Goal: Task Accomplishment & Management: Manage account settings

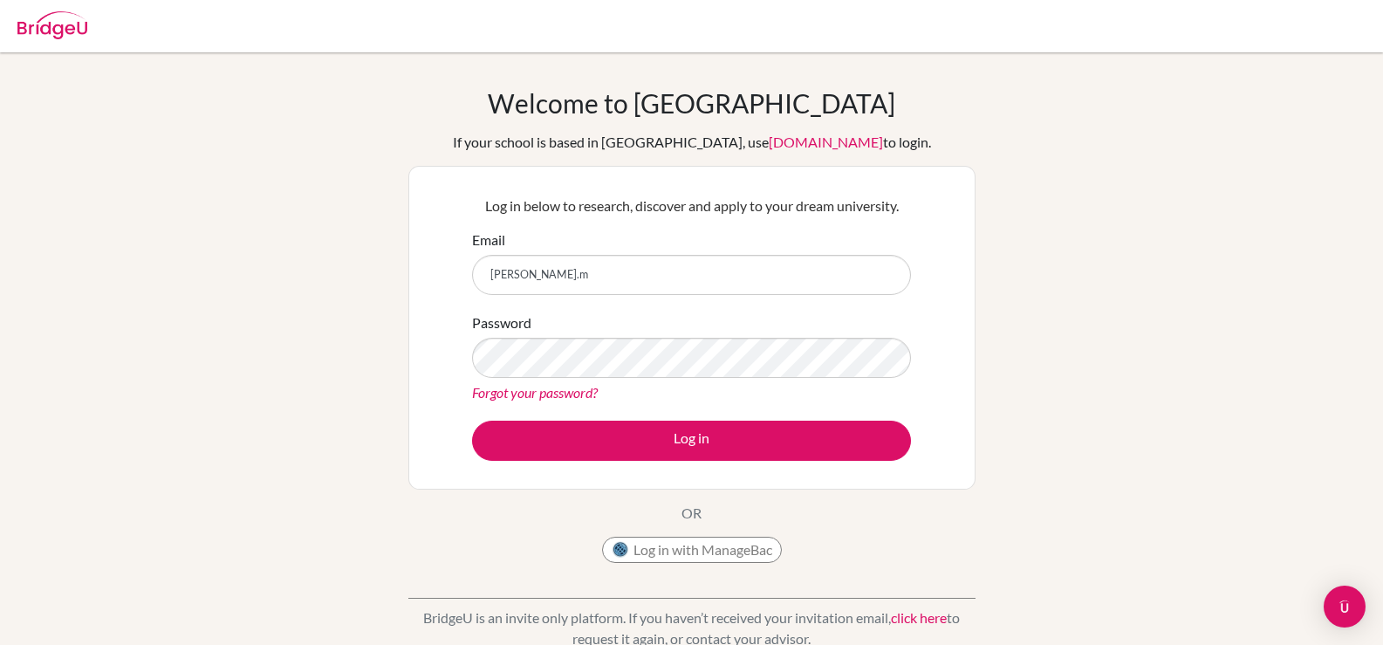
type input "[PERSON_NAME][EMAIL_ADDRESS][DOMAIN_NAME]"
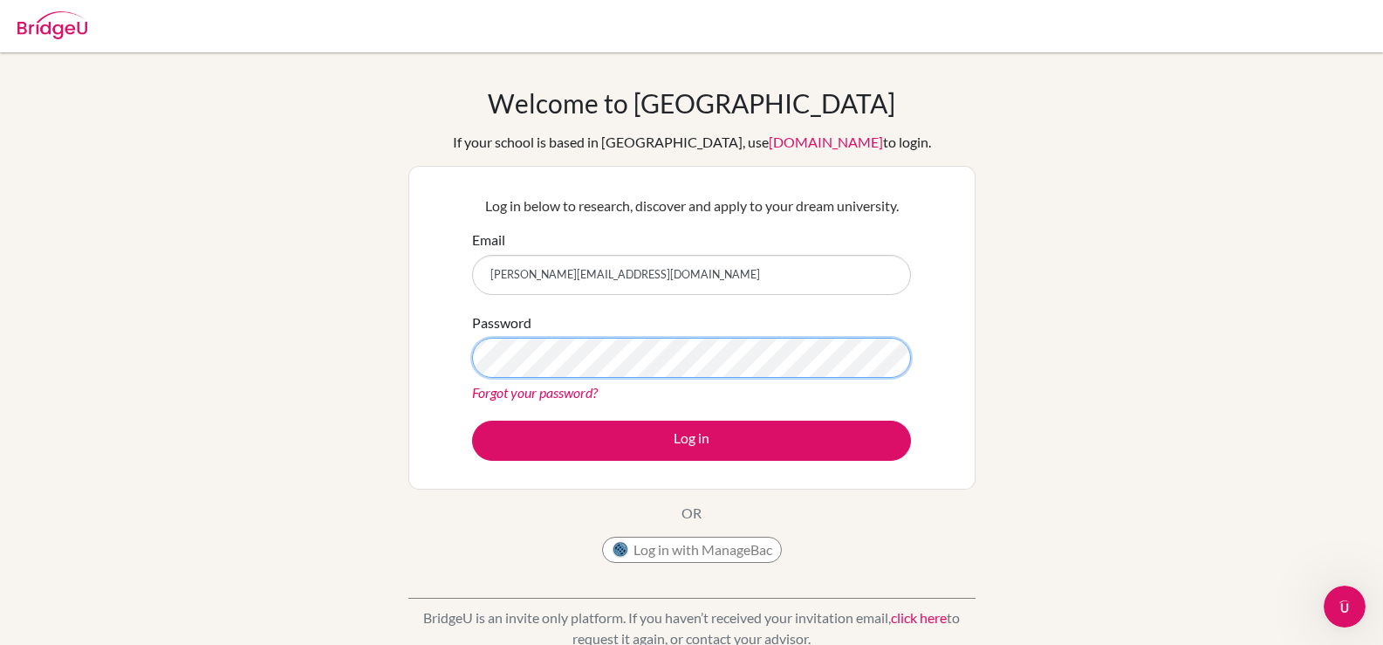
click at [472, 421] on button "Log in" at bounding box center [691, 441] width 439 height 40
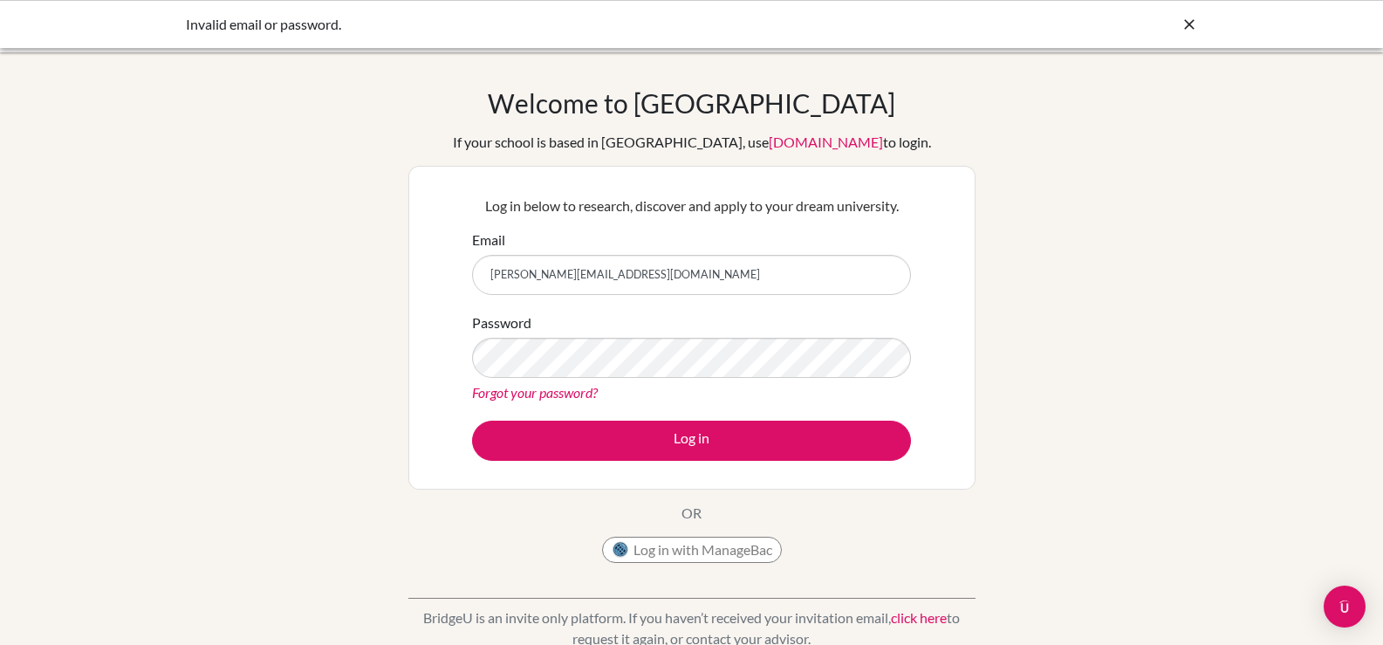
click at [540, 395] on link "Forgot your password?" at bounding box center [535, 392] width 126 height 17
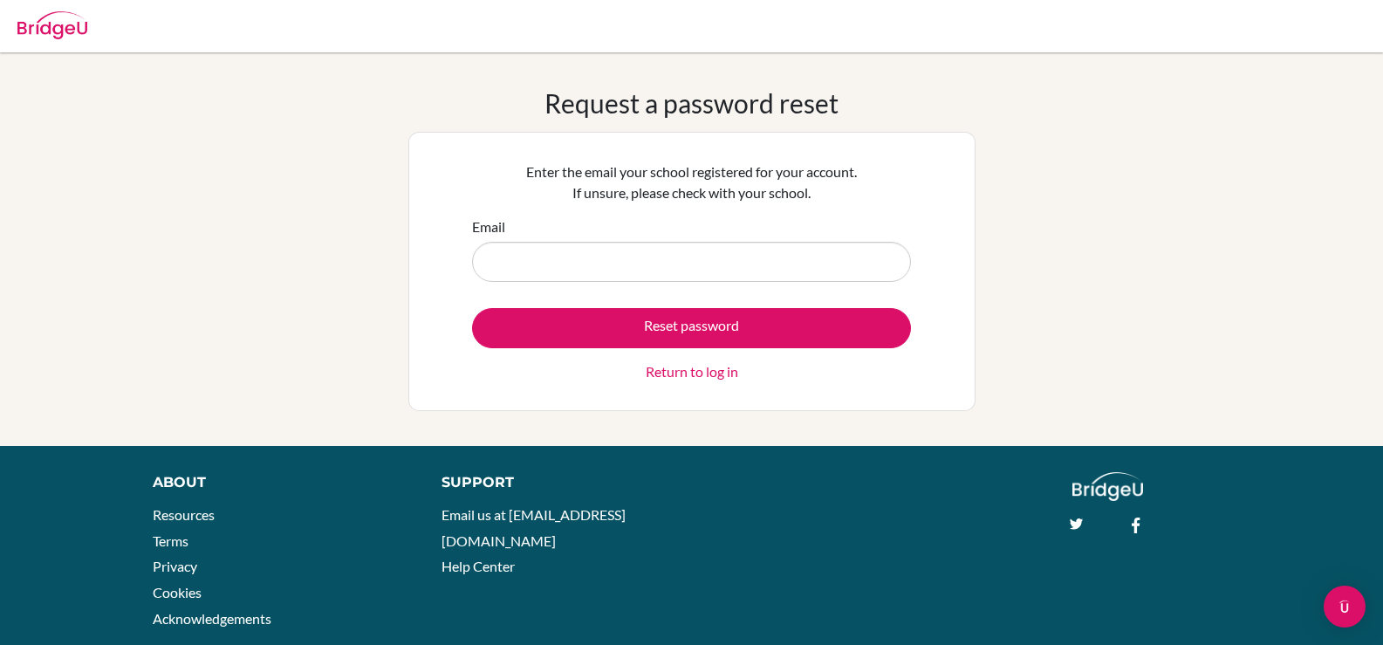
click at [765, 257] on input "Email" at bounding box center [691, 262] width 439 height 40
type input "margherita.mtanous@amb.sch.ae"
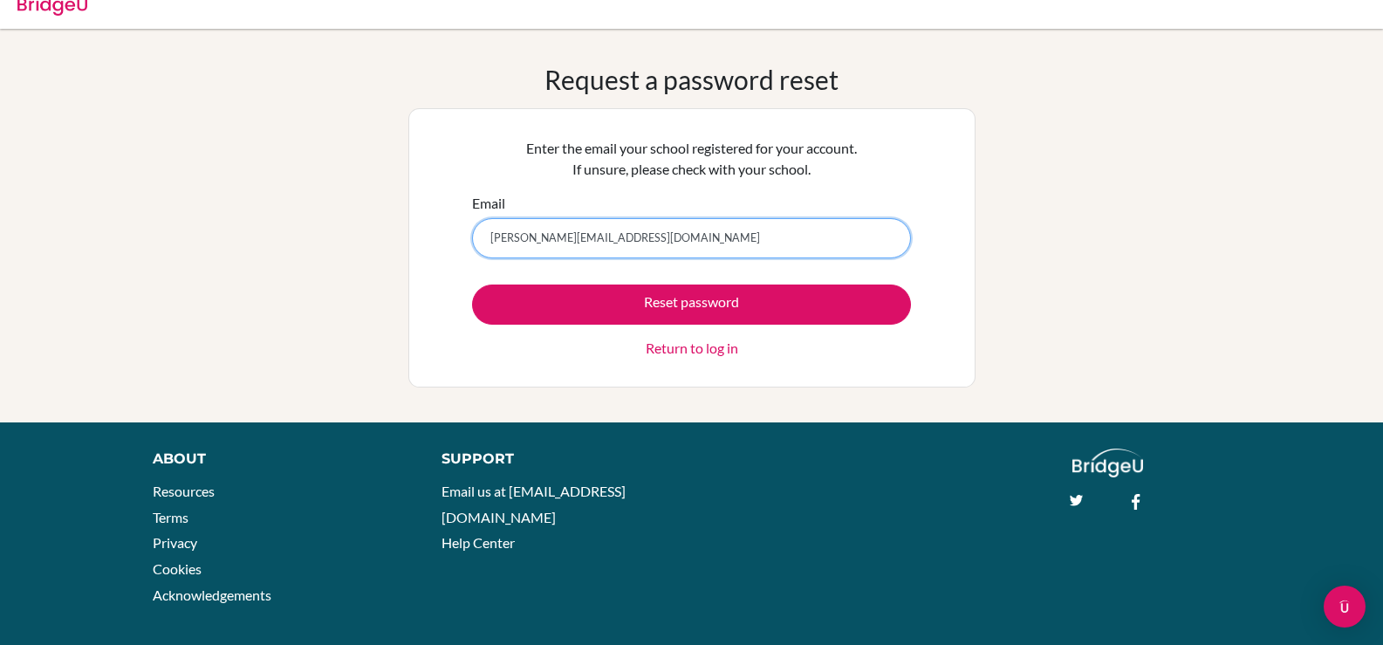
scroll to position [39, 0]
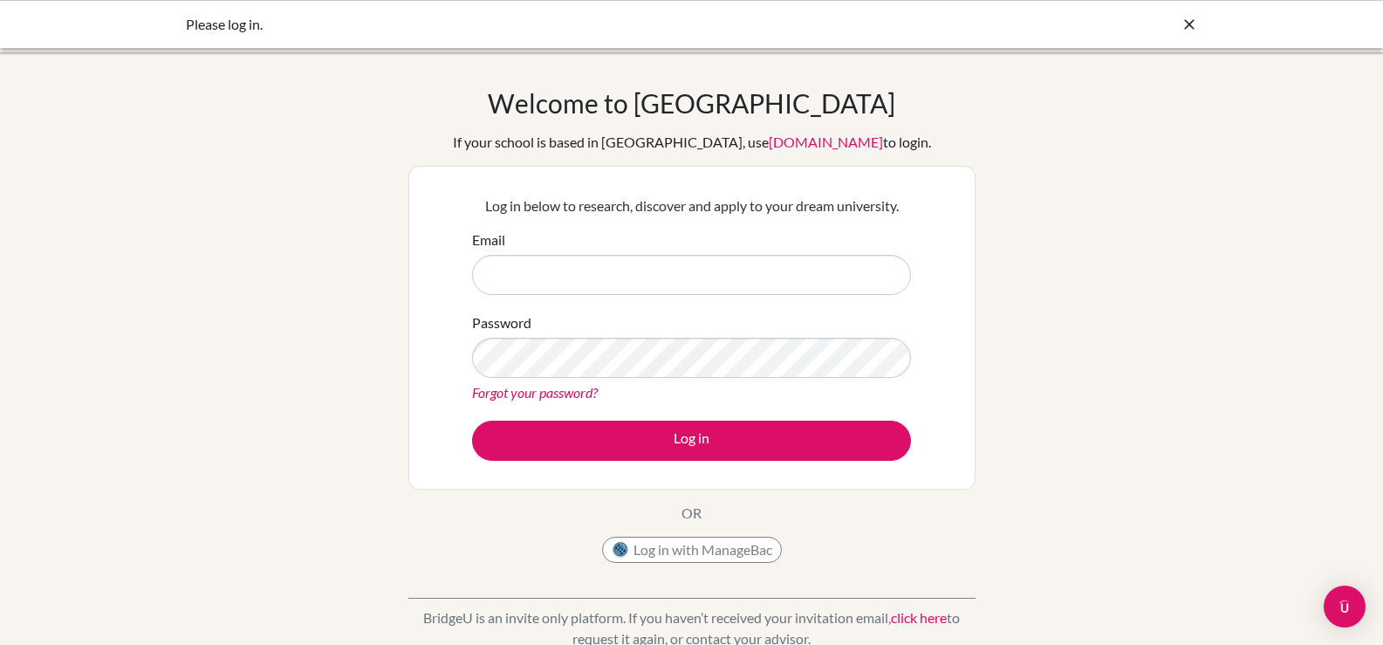
click at [716, 254] on div "Email" at bounding box center [691, 261] width 439 height 65
click at [716, 255] on input "Email" at bounding box center [691, 275] width 439 height 40
type input "margherita.mtanous@amb.sch.ae"
click at [517, 387] on link "Forgot your password?" at bounding box center [535, 392] width 126 height 17
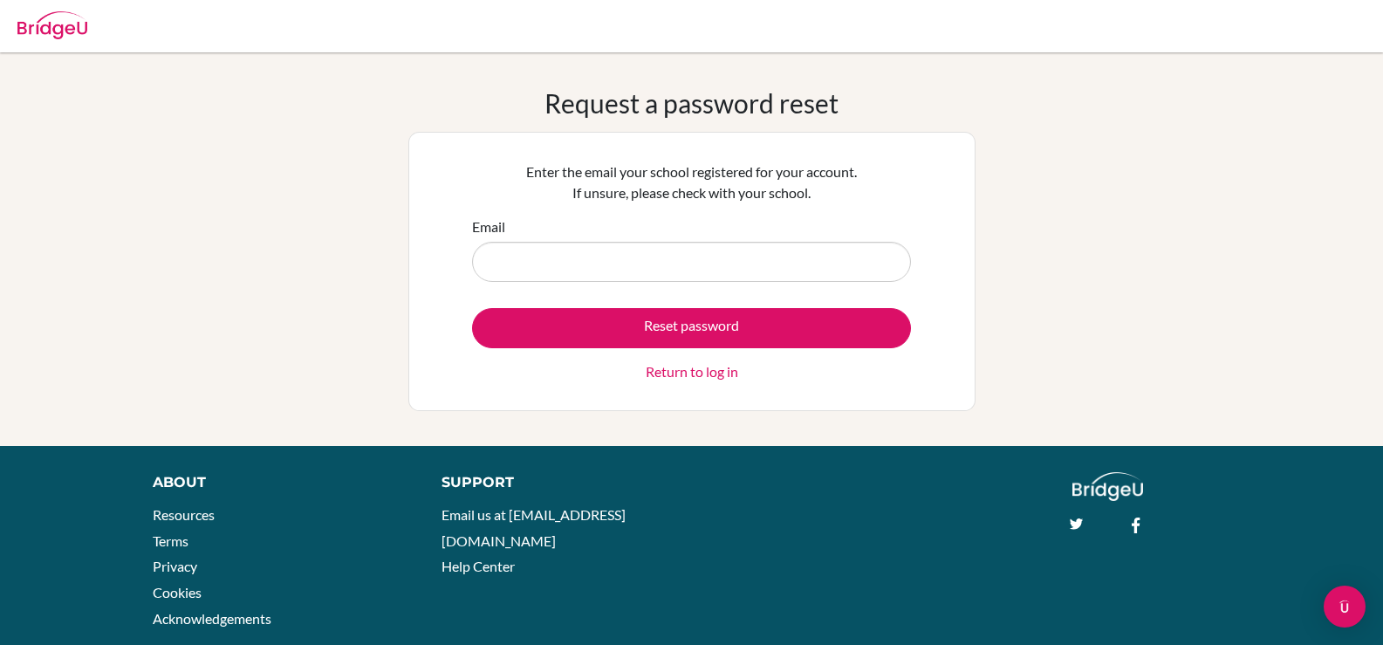
click at [667, 247] on input "Email" at bounding box center [691, 262] width 439 height 40
type input "margherita.mtanous@amb.sch.ae"
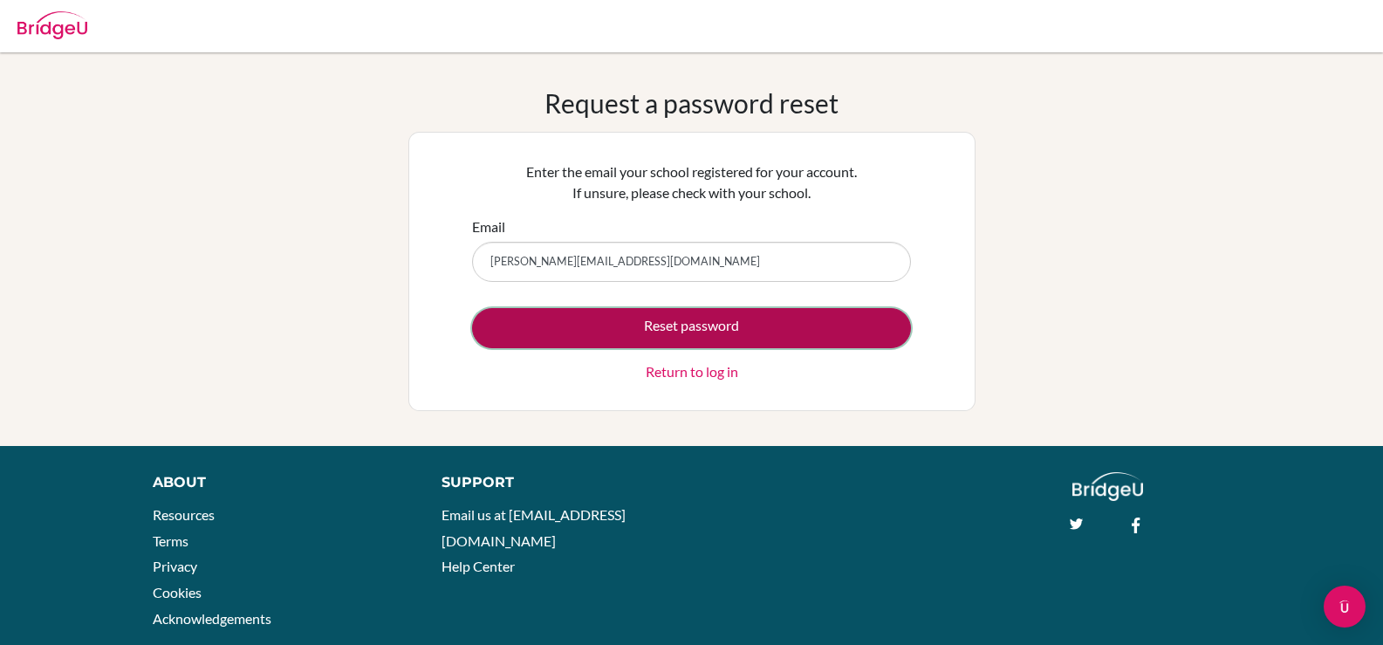
click at [659, 330] on button "Reset password" at bounding box center [691, 328] width 439 height 40
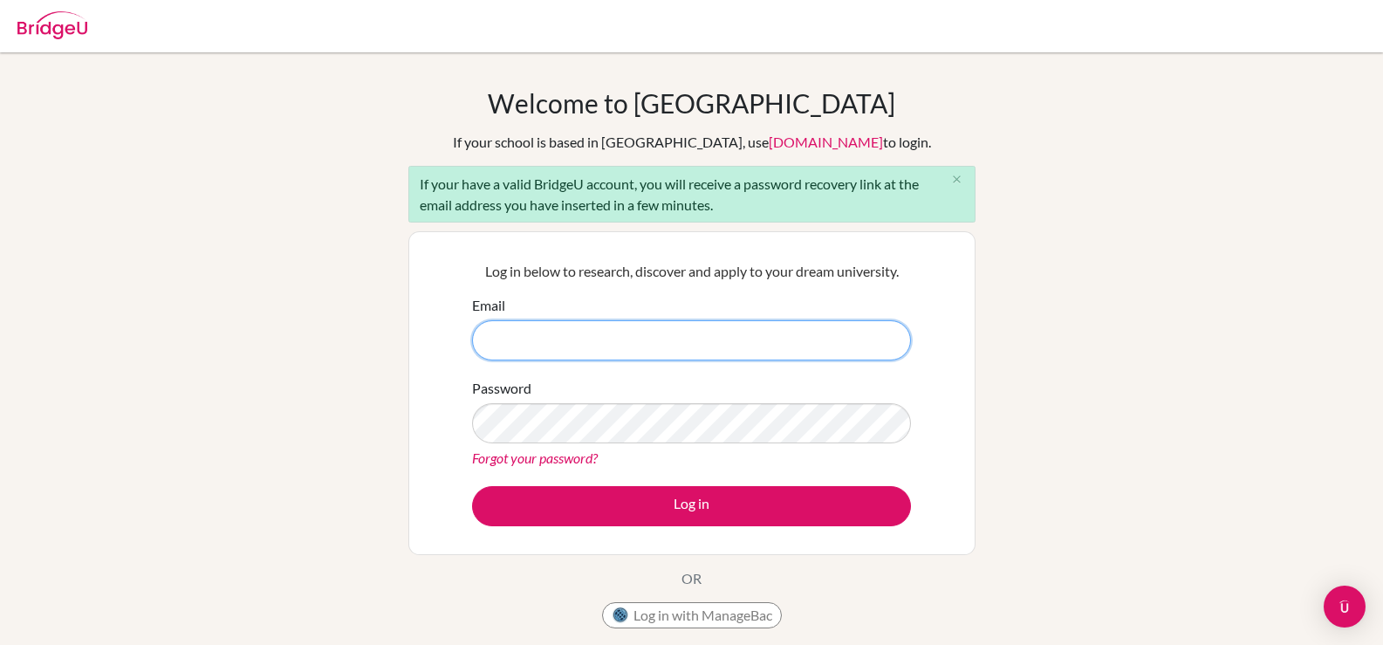
click at [652, 325] on input "Email" at bounding box center [691, 340] width 439 height 40
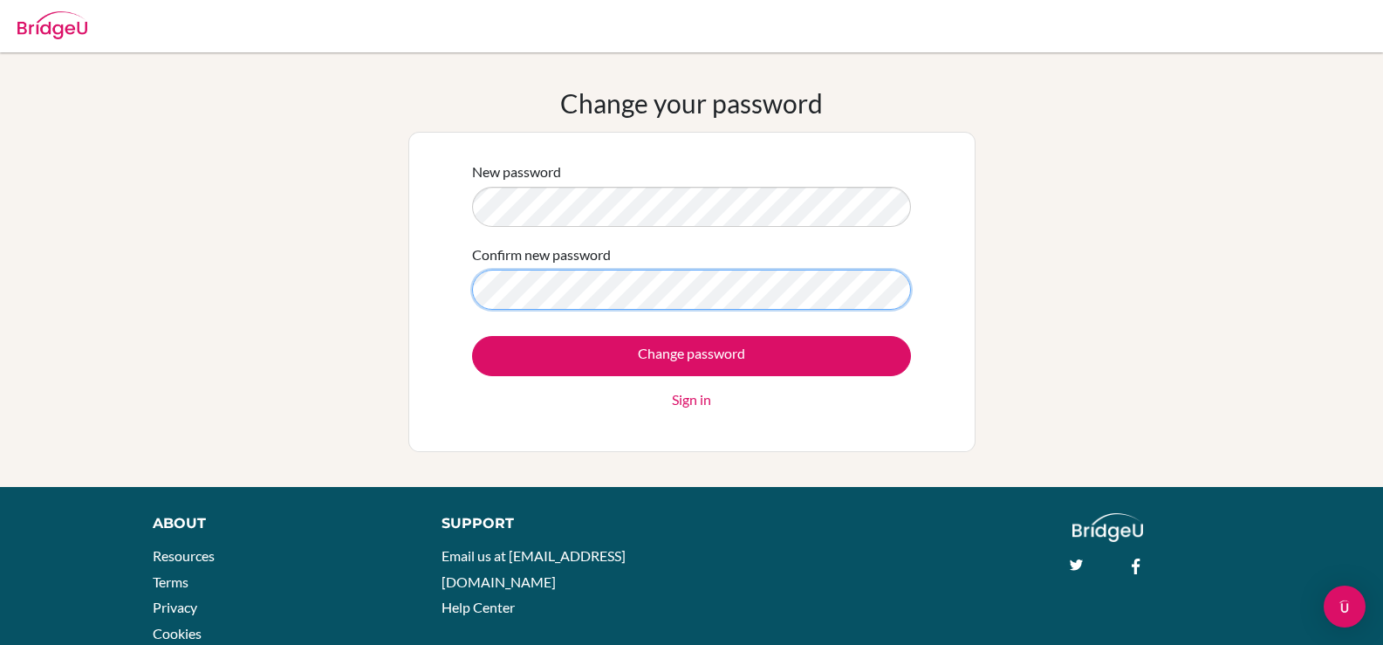
click at [460, 293] on div "New password Confirm new password Change password Sign in" at bounding box center [691, 292] width 567 height 320
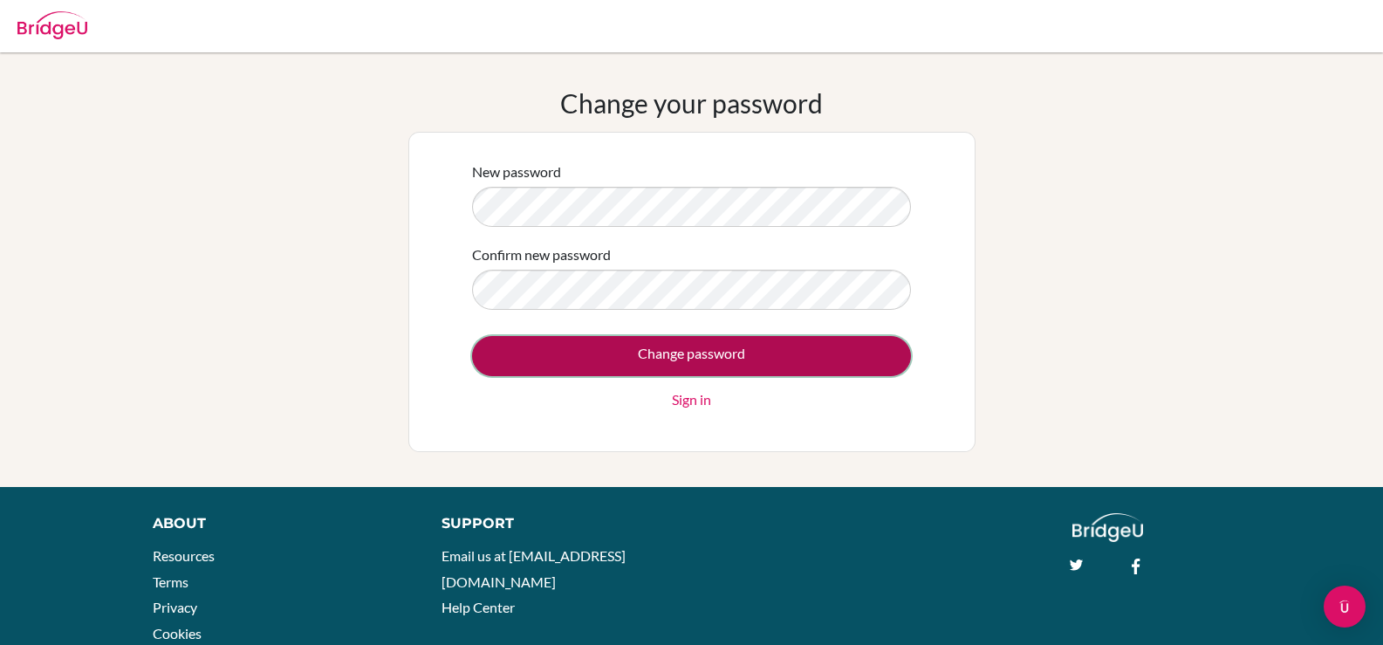
click at [602, 358] on input "Change password" at bounding box center [691, 356] width 439 height 40
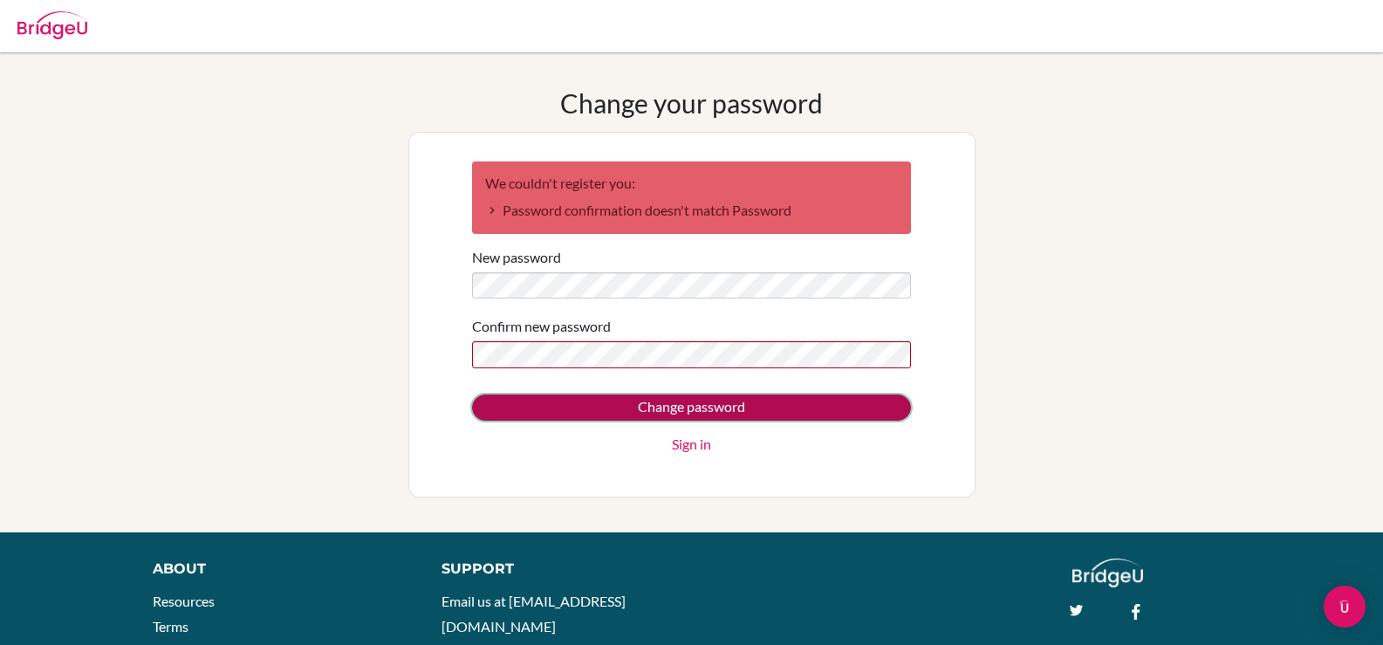
click at [609, 410] on input "Change password" at bounding box center [691, 407] width 439 height 26
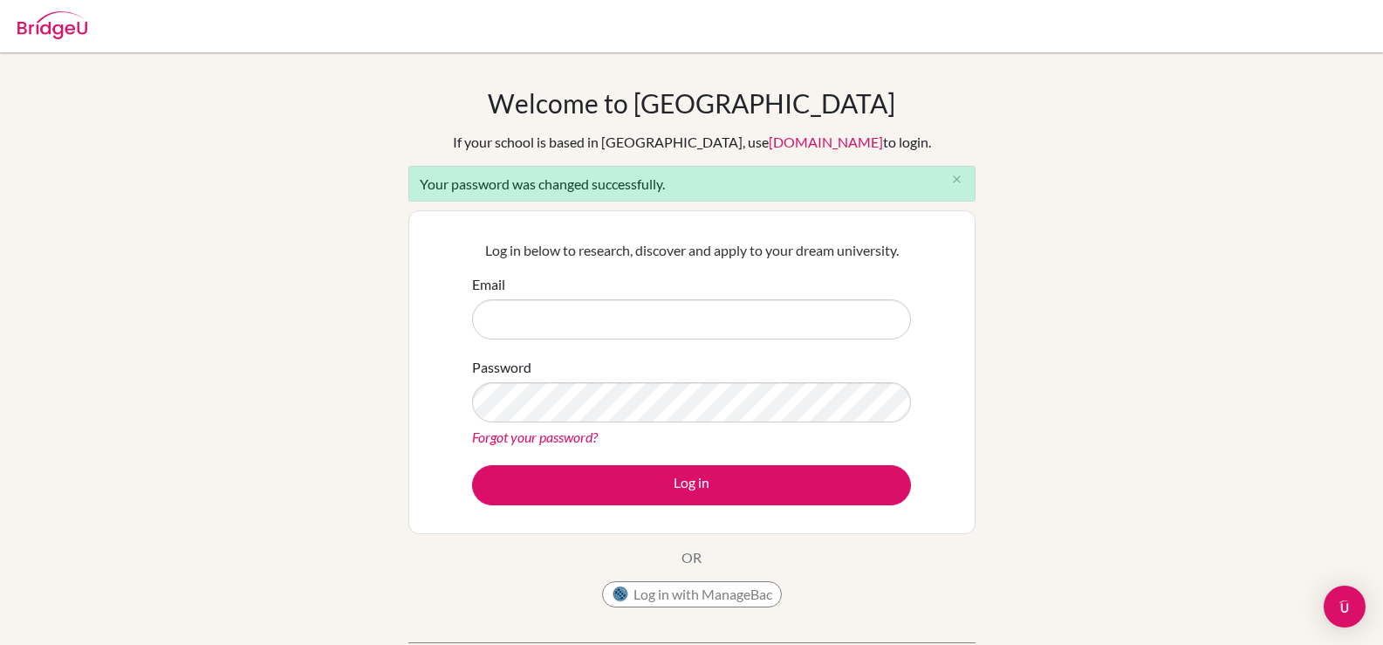
click at [667, 320] on input "Email" at bounding box center [691, 319] width 439 height 40
type input "[PERSON_NAME][EMAIL_ADDRESS][DOMAIN_NAME]"
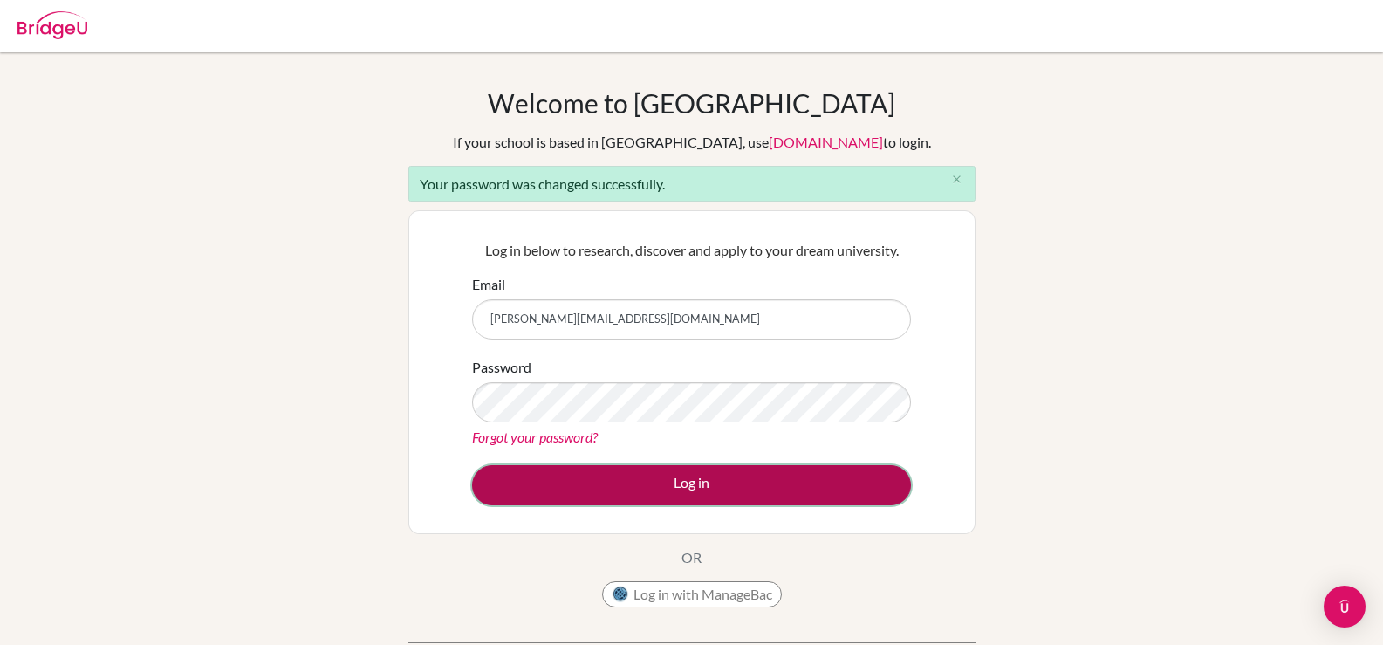
click at [623, 490] on button "Log in" at bounding box center [691, 485] width 439 height 40
